Goal: Information Seeking & Learning: Learn about a topic

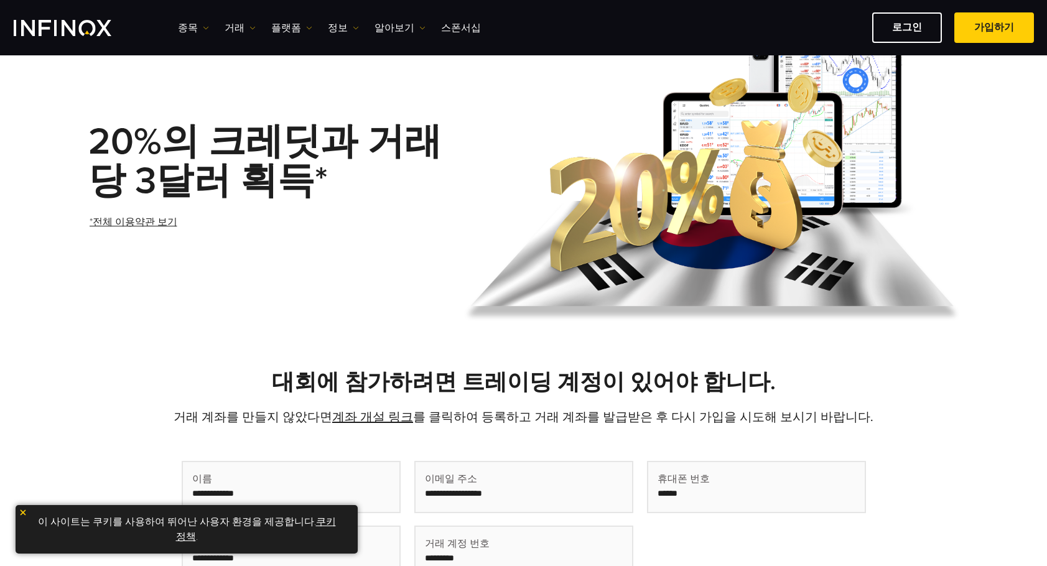
scroll to position [62, 0]
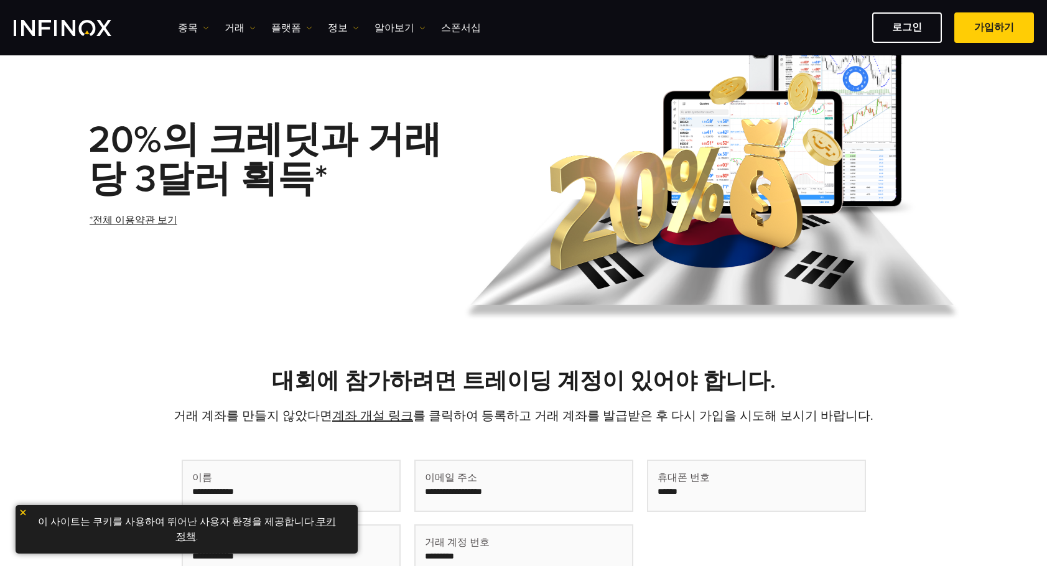
click at [152, 223] on link "*전체 이용약관 보기" at bounding box center [133, 220] width 90 height 30
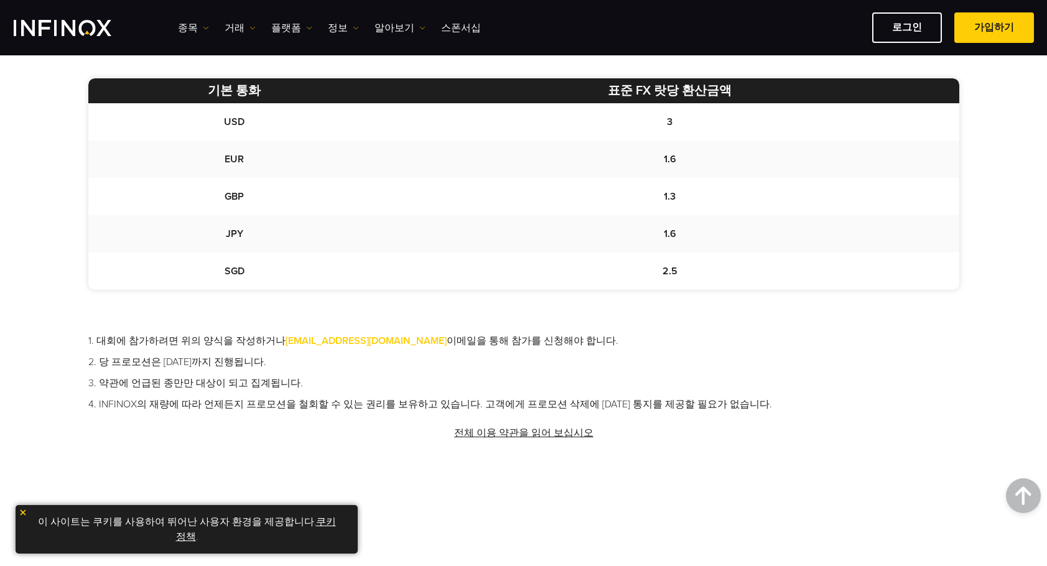
scroll to position [747, 0]
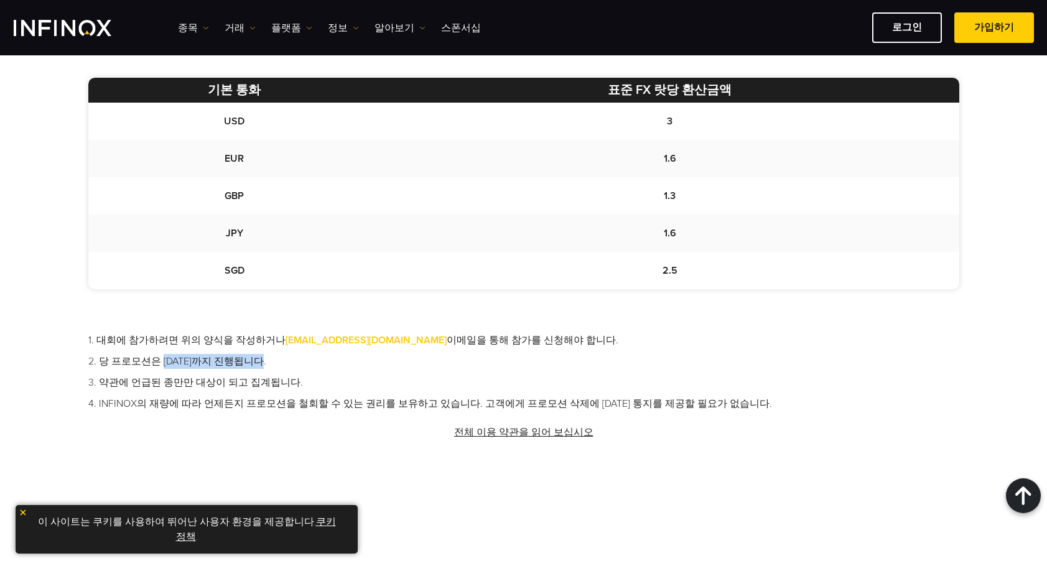
drag, startPoint x: 160, startPoint y: 358, endPoint x: 296, endPoint y: 370, distance: 136.2
click at [290, 370] on ul "1. 대회에 참가하려면 위의 양식을 작성하거나 promotions@infinox.com 이메일을 통해 참가를 신청해야 합니다. 2. 당 프로모…" at bounding box center [523, 372] width 871 height 78
click at [298, 371] on ul "1. 대회에 참가하려면 위의 양식을 작성하거나 promotions@infinox.com 이메일을 통해 참가를 신청해야 합니다. 2. 당 프로모…" at bounding box center [523, 372] width 871 height 78
drag, startPoint x: 164, startPoint y: 364, endPoint x: 298, endPoint y: 377, distance: 134.4
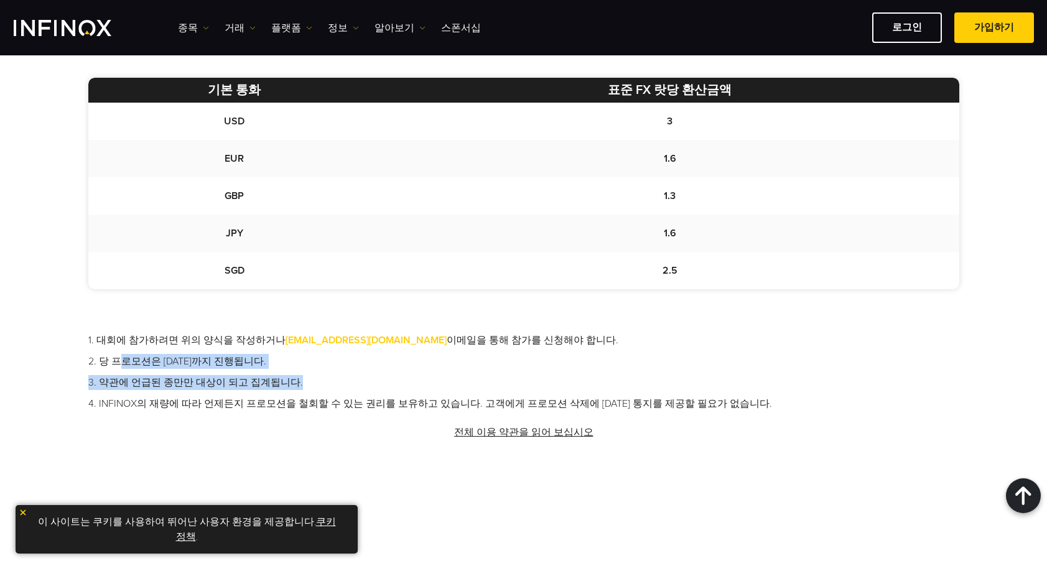
click at [298, 377] on ul "1. 대회에 참가하려면 위의 양식을 작성하거나 promotions@infinox.com 이메일을 통해 참가를 신청해야 합니다. 2. 당 프로모…" at bounding box center [523, 372] width 871 height 78
click at [298, 377] on li "3. 약관에 언급된 종만만 대상이 되고 집계됩니다." at bounding box center [523, 382] width 871 height 15
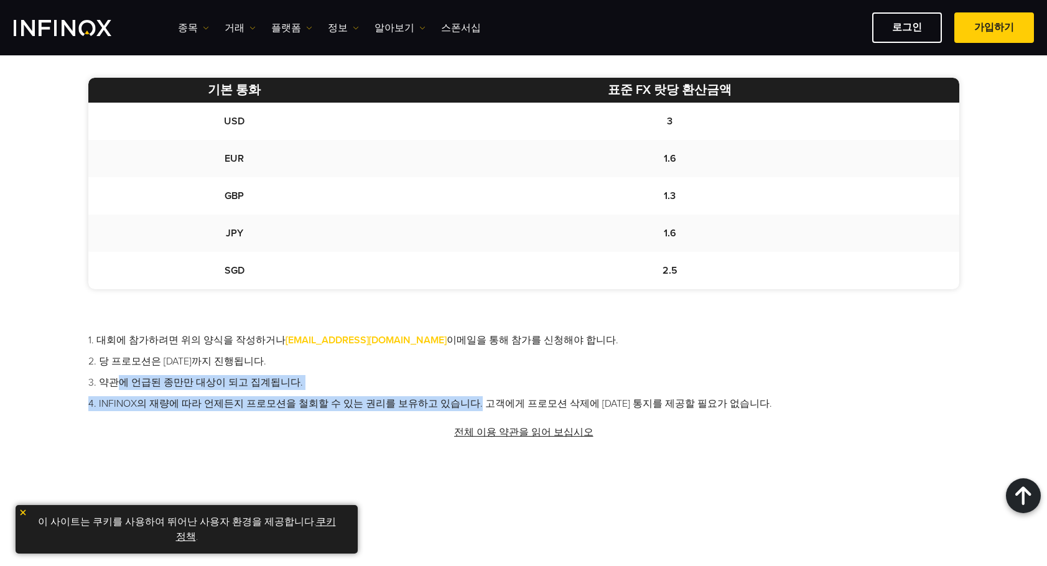
drag, startPoint x: 150, startPoint y: 380, endPoint x: 480, endPoint y: 397, distance: 330.2
click at [464, 393] on ul "1. 대회에 참가하려면 위의 양식을 작성하거나 promotions@infinox.com 이메일을 통해 참가를 신청해야 합니다. 2. 당 프로모…" at bounding box center [523, 372] width 871 height 78
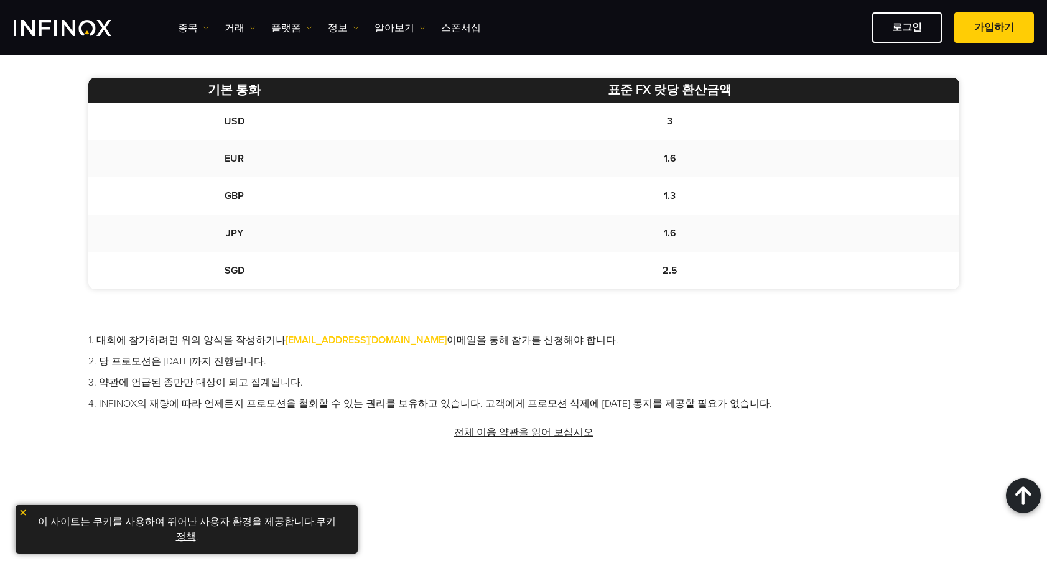
click at [483, 398] on li "4. INFINOX의 재량에 따라 언제든지 프로모션을 철회할 수 있는 권리를 보유하고 있습니다. 고객에게 프로모션 삭제에 대한 통지를 제공할 …" at bounding box center [523, 403] width 871 height 15
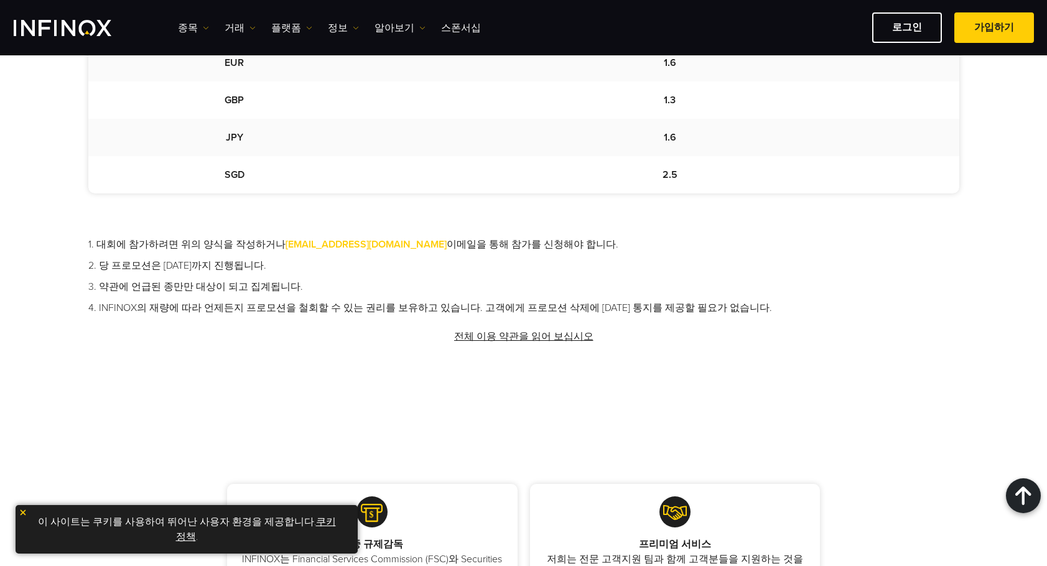
scroll to position [842, 0]
click at [525, 329] on link "전체 이용 약관을 읽어 보십시오" at bounding box center [524, 337] width 142 height 30
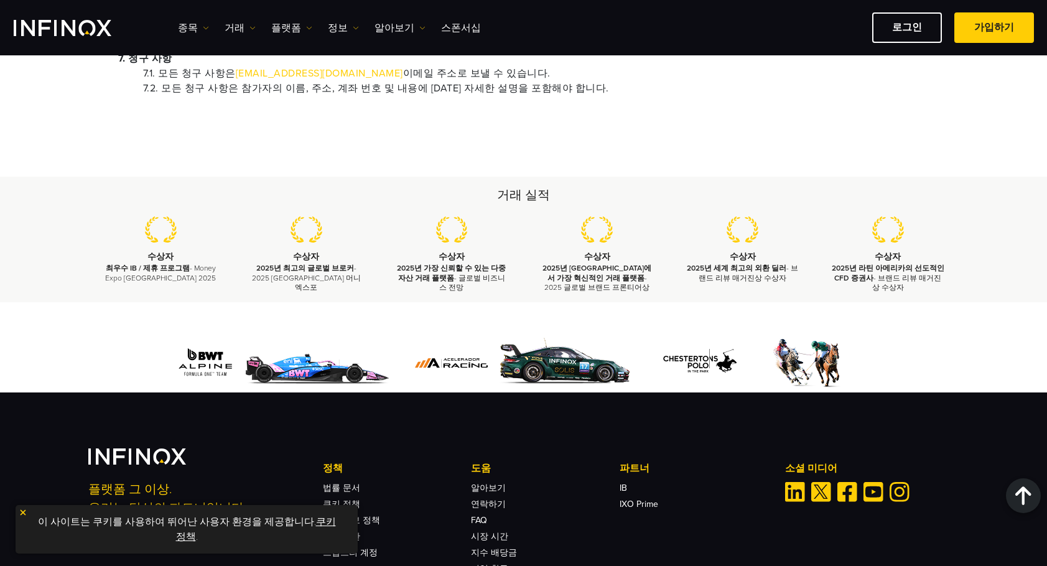
scroll to position [1182, 0]
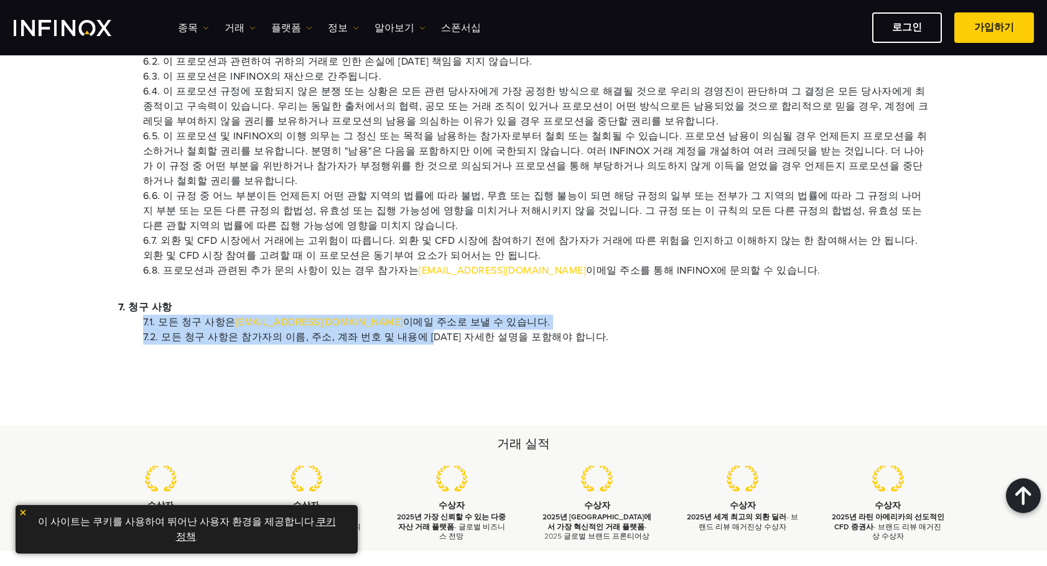
drag, startPoint x: 205, startPoint y: 284, endPoint x: 614, endPoint y: 311, distance: 409.7
click at [493, 304] on div "7. 청구 사항 7.1. 모든 청구 사항은 [EMAIL_ADDRESS][DOMAIN_NAME] 이메일 주소로 보낼 수 있습니다. 7.2. 모든…" at bounding box center [523, 322] width 811 height 45
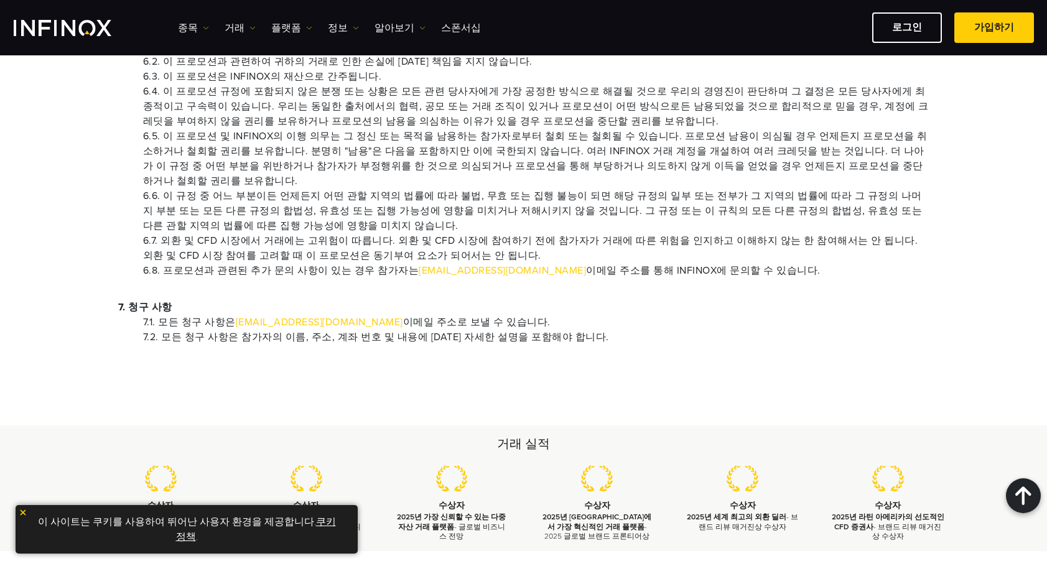
click at [620, 330] on li "7.2. 모든 청구 사항은 참가자의 이름, 주소, 계좌 번호 및 내용에 [DATE] 자세한 설명을 포함해야 합니다." at bounding box center [536, 337] width 787 height 15
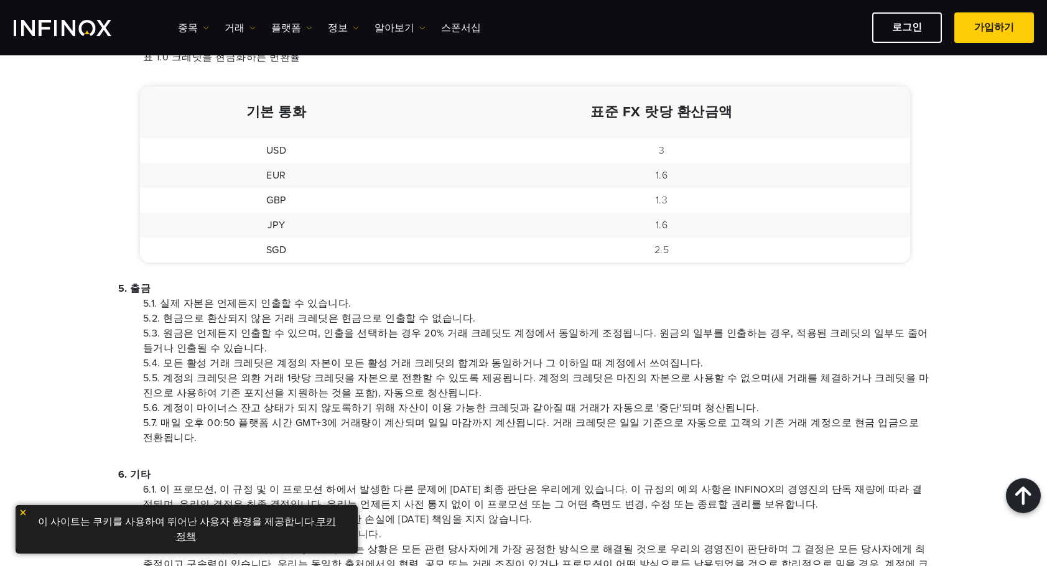
scroll to position [684, 0]
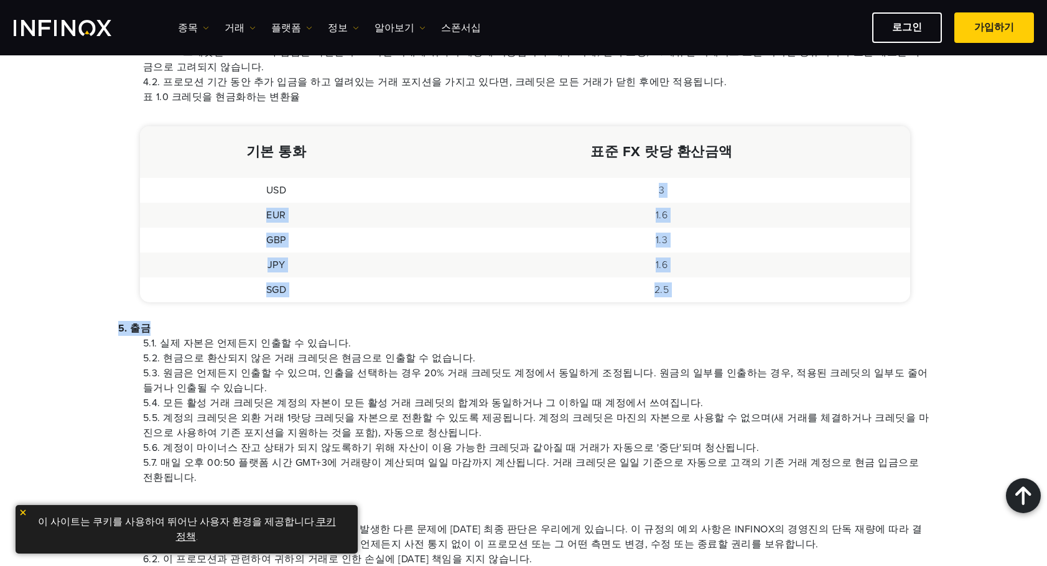
drag, startPoint x: 609, startPoint y: 253, endPoint x: 693, endPoint y: 333, distance: 116.2
click at [693, 333] on div "1. 기본 사항 이용자가 INFINOX와의 거래 계정에 자금을 입금하고 20% 캐시백 프로모션을 받을 때, 이용자들은 본 규정 (이하 "규정"…" at bounding box center [523, 216] width 871 height 1370
click at [691, 329] on p "5. 출금" at bounding box center [523, 328] width 811 height 15
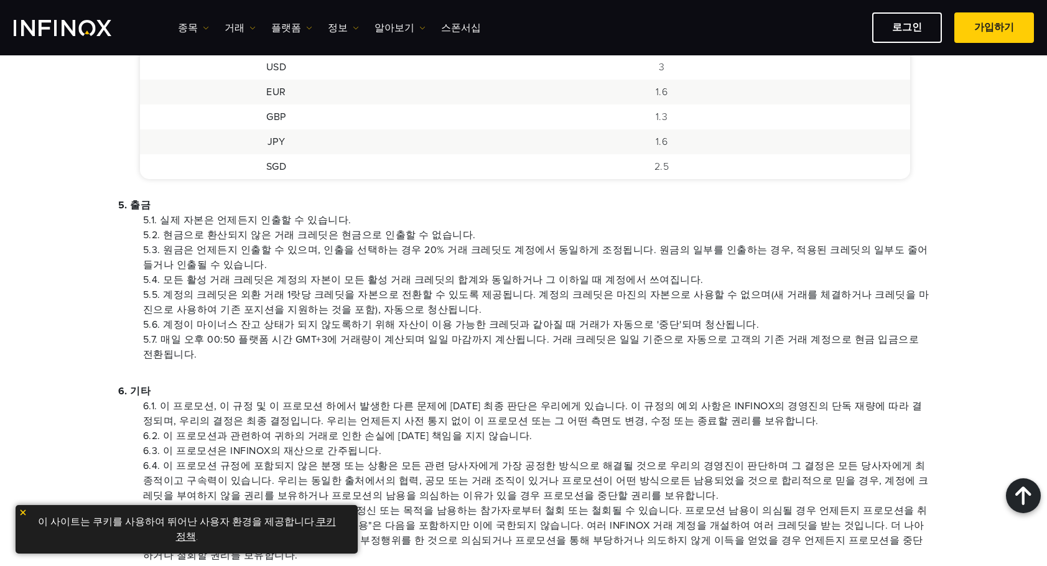
scroll to position [809, 0]
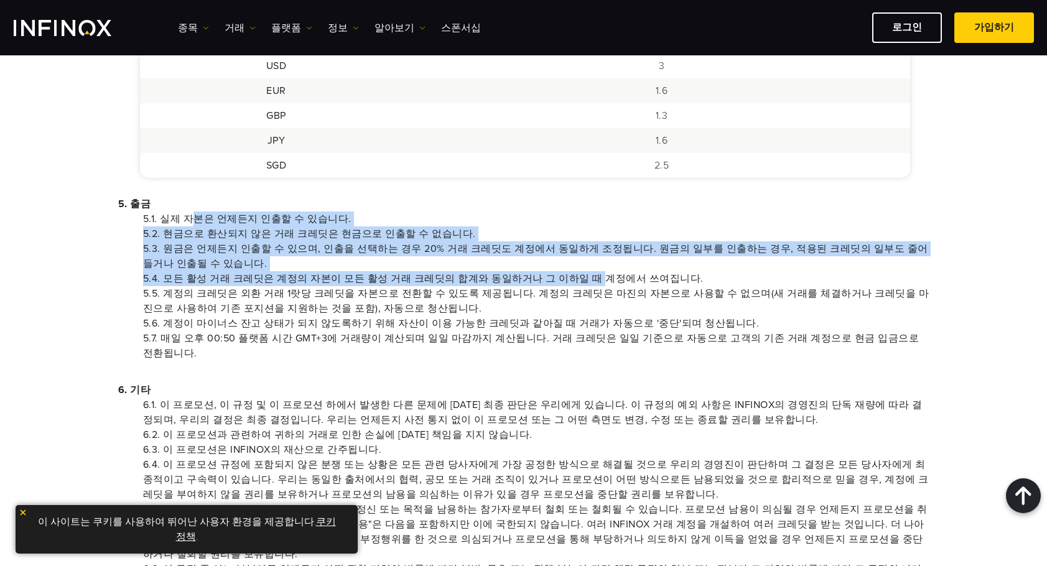
drag, startPoint x: 190, startPoint y: 219, endPoint x: 576, endPoint y: 279, distance: 389.8
click at [576, 279] on ul "5.1. 실제 자본은 언제든지 인출할 수 있습니다. 5.2. 현금으로 환산되지 않은 거래 크레딧은 현금으로 인출할 수 없습니다. 5.3. 원금…" at bounding box center [523, 286] width 811 height 149
click at [493, 276] on li "5.4. 모든 활성 거래 크레딧은 계정의 자본이 모든 활성 거래 크레딧의 합계와 동일하거나 그 이하일 때 계정에서 쓰여집니다." at bounding box center [536, 278] width 787 height 15
click at [330, 259] on li "5.3. 원금은 언제든지 인출할 수 있으며, 인출을 선택하는 경우 20% 거래 크레딧도 계정에서 동일하게 조정됩니다. 원금의 일부를 인출하는 …" at bounding box center [536, 256] width 787 height 30
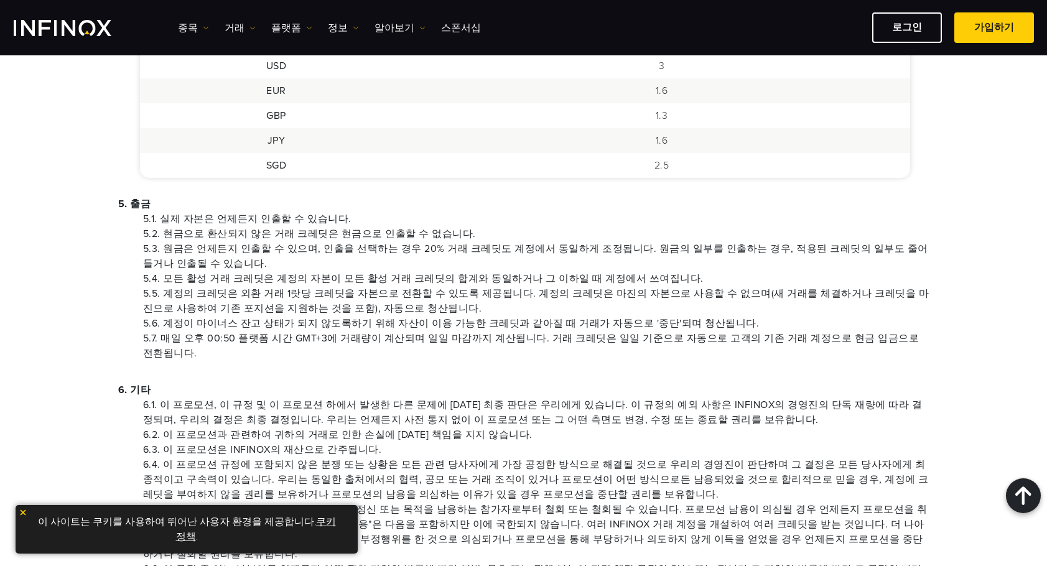
click at [254, 249] on li "5.3. 원금은 언제든지 인출할 수 있으며, 인출을 선택하는 경우 20% 거래 크레딧도 계정에서 동일하게 조정됩니다. 원금의 일부를 인출하는 …" at bounding box center [536, 256] width 787 height 30
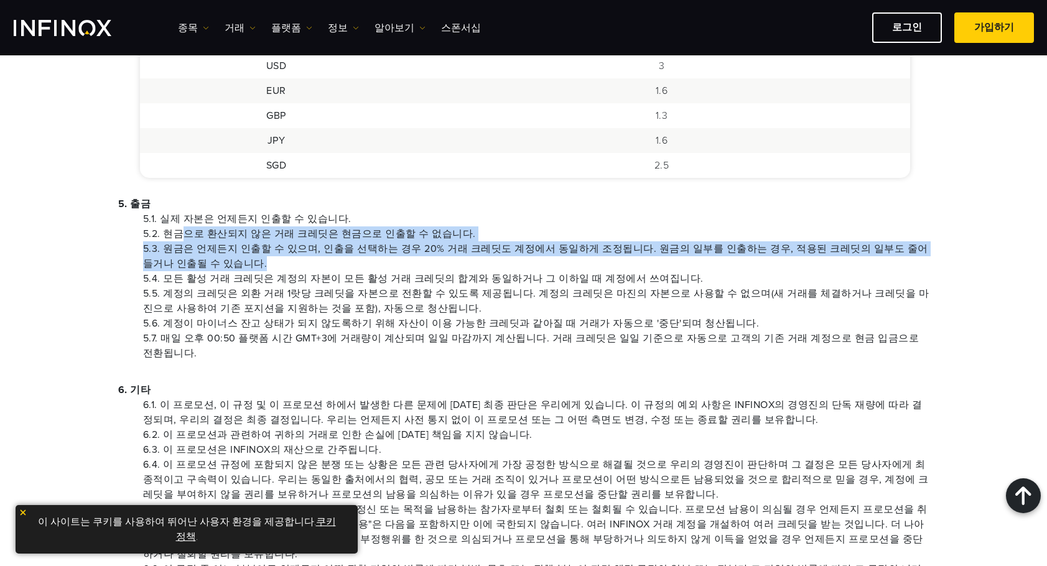
drag, startPoint x: 241, startPoint y: 230, endPoint x: 543, endPoint y: 259, distance: 303.2
click at [543, 259] on ul "5.1. 실제 자본은 언제든지 인출할 수 있습니다. 5.2. 현금으로 환산되지 않은 거래 크레딧은 현금으로 인출할 수 없습니다. 5.3. 원금…" at bounding box center [523, 286] width 811 height 149
click at [543, 259] on li "5.3. 원금은 언제든지 인출할 수 있으며, 인출을 선택하는 경우 20% 거래 크레딧도 계정에서 동일하게 조정됩니다. 원금의 일부를 인출하는 …" at bounding box center [536, 256] width 787 height 30
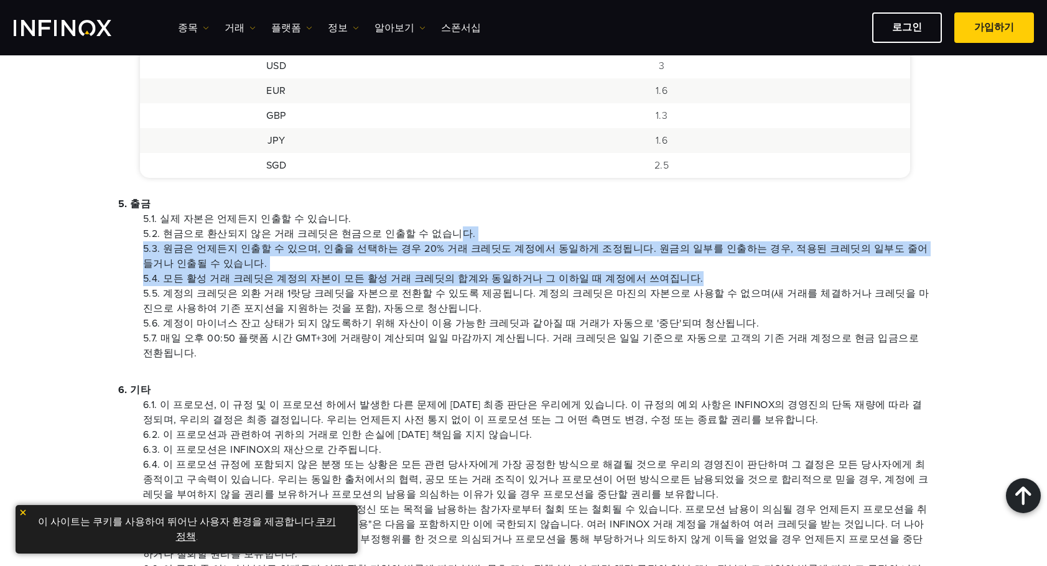
drag, startPoint x: 441, startPoint y: 241, endPoint x: 748, endPoint y: 272, distance: 308.9
click at [748, 272] on ul "5.1. 실제 자본은 언제든지 인출할 수 있습니다. 5.2. 현금으로 환산되지 않은 거래 크레딧은 현금으로 인출할 수 없습니다. 5.3. 원금…" at bounding box center [523, 286] width 811 height 149
click at [748, 272] on li "5.4. 모든 활성 거래 크레딧은 계정의 자본이 모든 활성 거래 크레딧의 합계와 동일하거나 그 이하일 때 계정에서 쓰여집니다." at bounding box center [536, 278] width 787 height 15
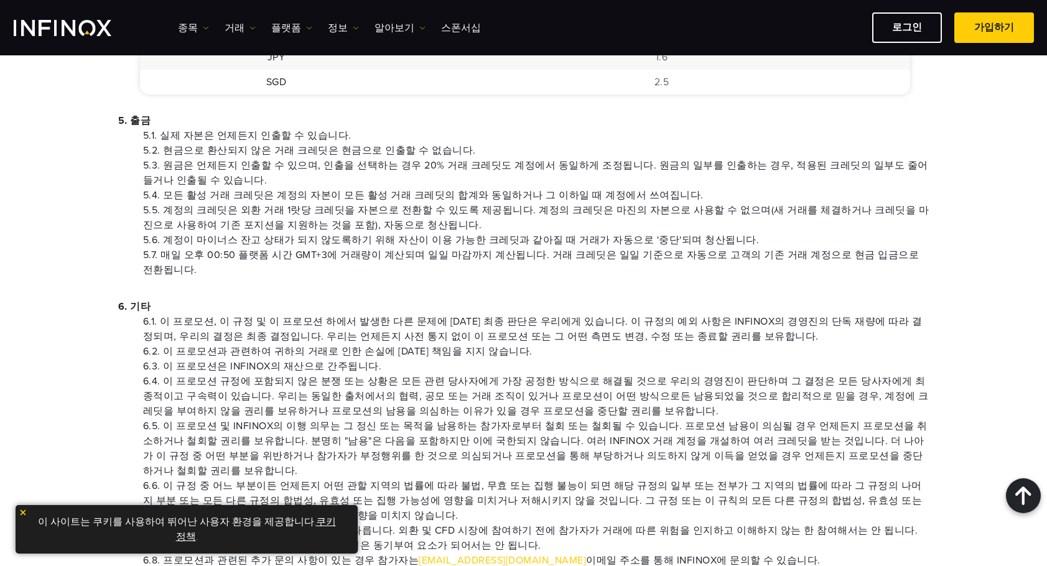
scroll to position [1058, 0]
